Goal: Task Accomplishment & Management: Manage account settings

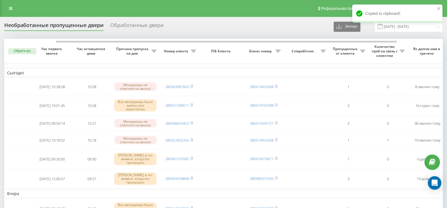
scroll to position [0, 29]
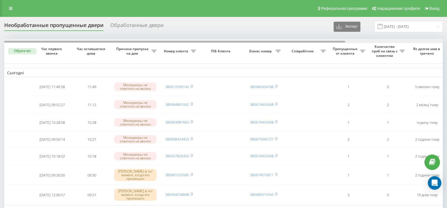
drag, startPoint x: 0, startPoint y: 0, endPoint x: 55, endPoint y: 24, distance: 59.6
click at [129, 39] on div at bounding box center [223, 41] width 438 height 4
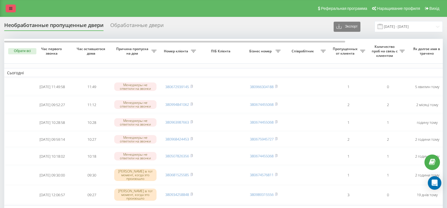
click at [10, 7] on icon at bounding box center [10, 8] width 3 height 4
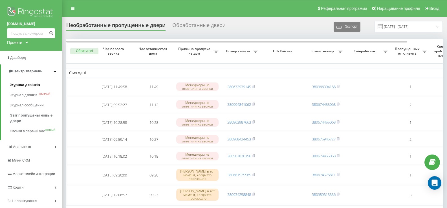
click at [24, 87] on font "Журнал дзвінків" at bounding box center [25, 85] width 30 height 4
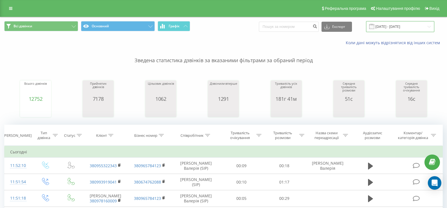
click at [395, 28] on input "[DATE] - [DATE]" at bounding box center [400, 26] width 68 height 11
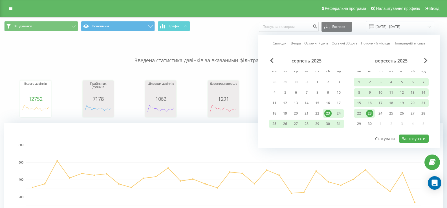
click at [367, 114] on div "23" at bounding box center [369, 113] width 7 height 7
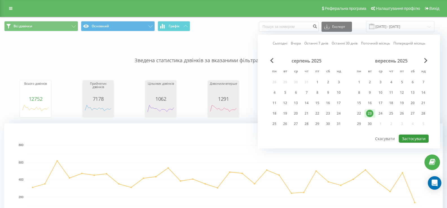
click at [414, 137] on button "Застосувати" at bounding box center [413, 139] width 30 height 8
type input "23.09.2025 - 23.09.2025"
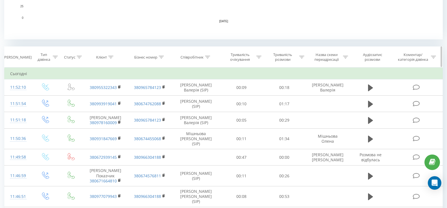
scroll to position [197, 0]
click at [207, 57] on icon at bounding box center [207, 56] width 5 height 3
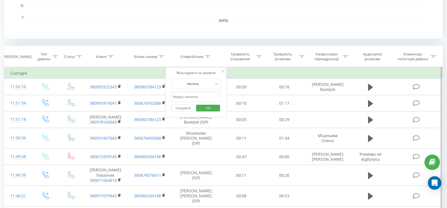
click at [189, 96] on input "text" at bounding box center [196, 97] width 50 height 10
click at [204, 108] on span "OK" at bounding box center [208, 108] width 16 height 9
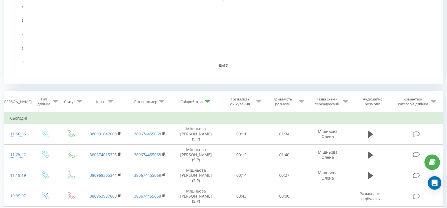
scroll to position [209, 0]
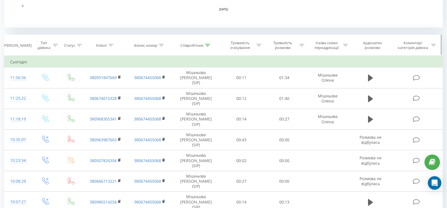
click at [207, 45] on icon at bounding box center [207, 45] width 5 height 3
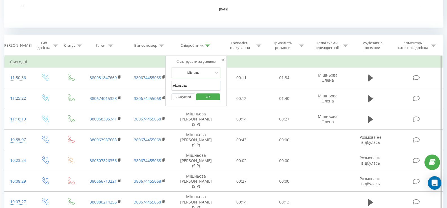
click at [201, 84] on input "мішньова" at bounding box center [196, 86] width 50 height 10
click at [209, 94] on span "OK" at bounding box center [208, 96] width 16 height 9
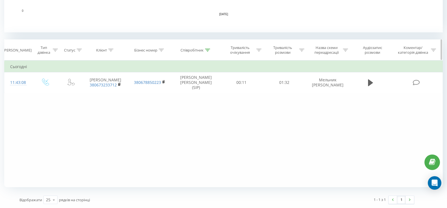
scroll to position [204, 0]
click at [207, 48] on div at bounding box center [207, 50] width 5 height 5
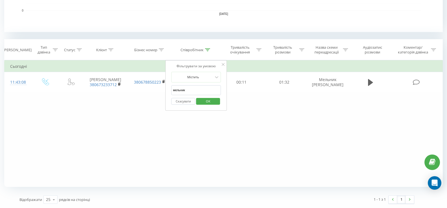
click at [209, 89] on input "мельник" at bounding box center [196, 90] width 50 height 10
type input "м"
click at [205, 100] on span "OK" at bounding box center [208, 101] width 16 height 9
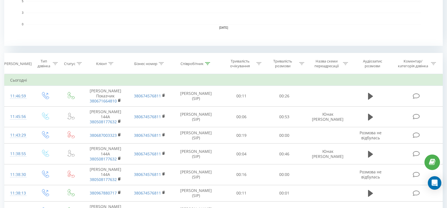
scroll to position [225, 0]
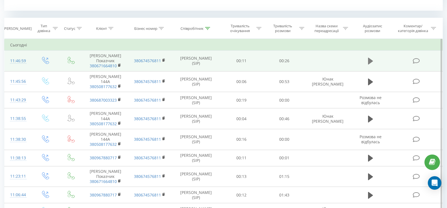
click at [369, 63] on icon at bounding box center [370, 61] width 5 height 7
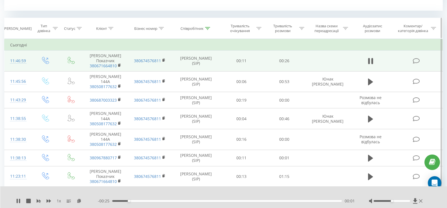
click at [209, 28] on icon at bounding box center [207, 28] width 5 height 3
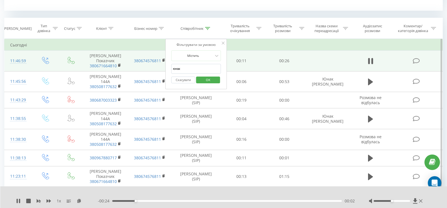
click at [198, 71] on input "юнак" at bounding box center [196, 69] width 50 height 10
type input "ю"
type input "бавыко"
click at [203, 79] on span "OK" at bounding box center [208, 80] width 16 height 9
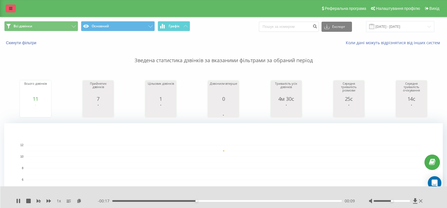
click at [11, 8] on icon at bounding box center [10, 8] width 3 height 4
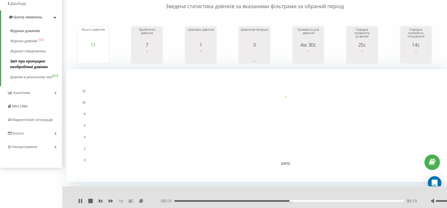
scroll to position [56, 0]
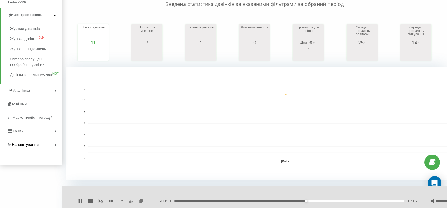
click at [29, 147] on span "Налаштування" at bounding box center [25, 145] width 27 height 4
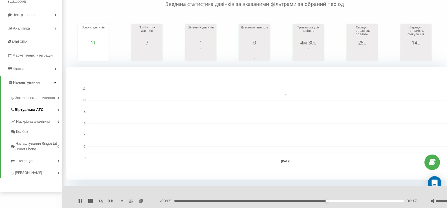
click at [35, 110] on span "Віртуальна АТС" at bounding box center [29, 110] width 29 height 6
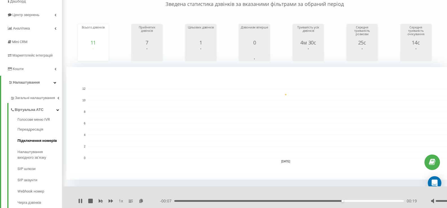
click at [38, 139] on span "Підключення номерів" at bounding box center [36, 141] width 39 height 6
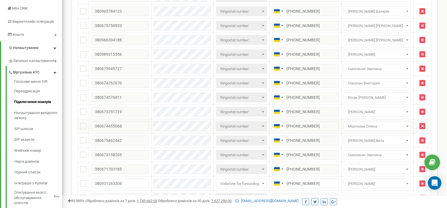
click at [373, 125] on span "Мішньова Олена" at bounding box center [376, 127] width 63 height 8
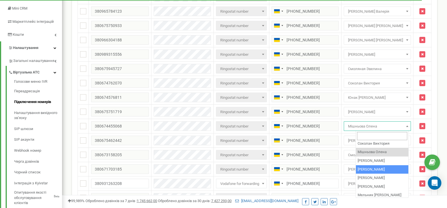
scroll to position [107, 0]
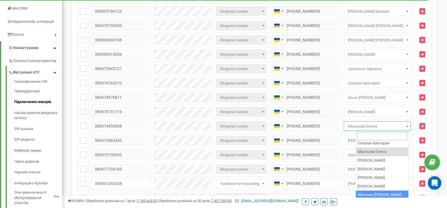
select select "219066"
